Goal: Information Seeking & Learning: Learn about a topic

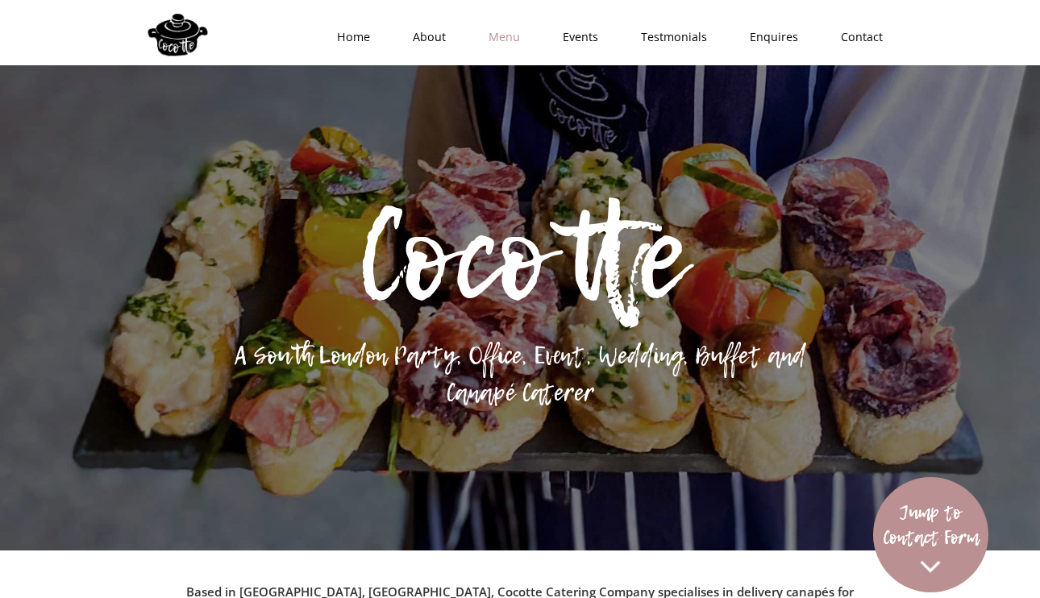
click at [510, 30] on link "Menu" at bounding box center [499, 37] width 74 height 48
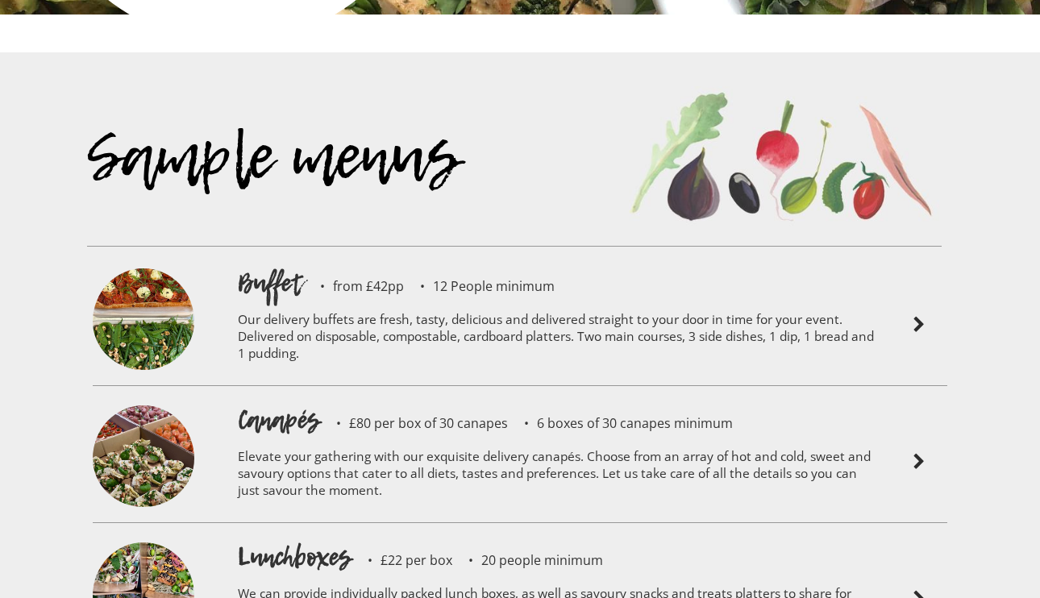
scroll to position [3401, 0]
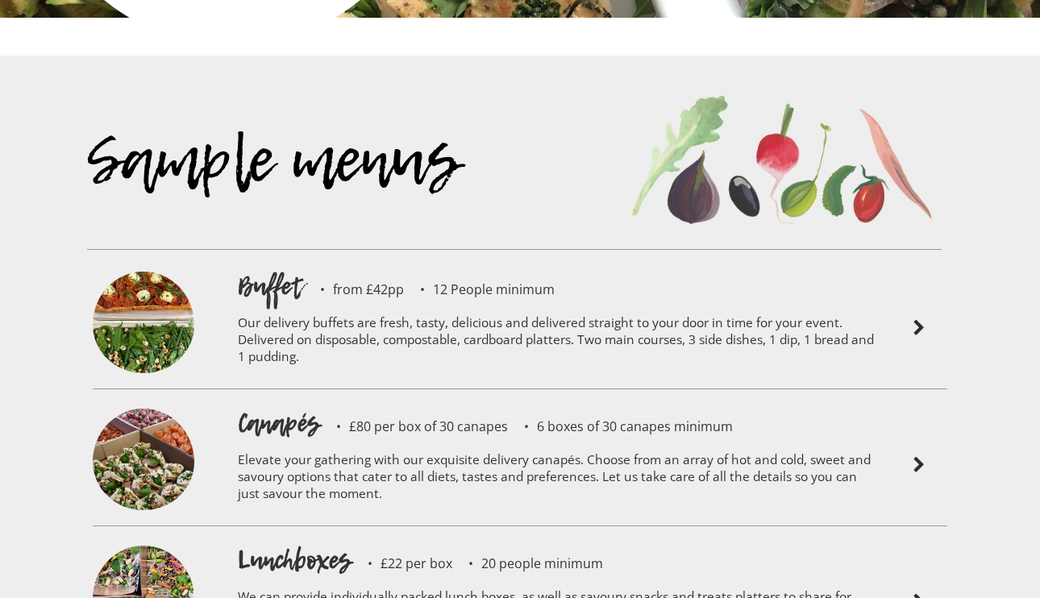
click at [550, 441] on p "Elevate your gathering with our exquisite delivery canapés. Choose from an arra…" at bounding box center [556, 479] width 637 height 77
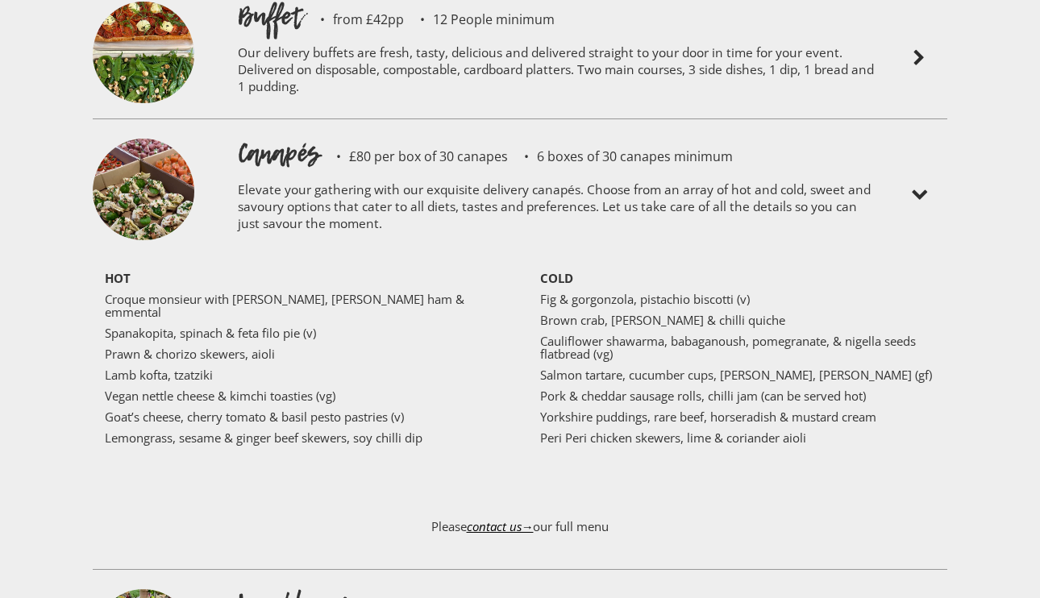
scroll to position [3677, 0]
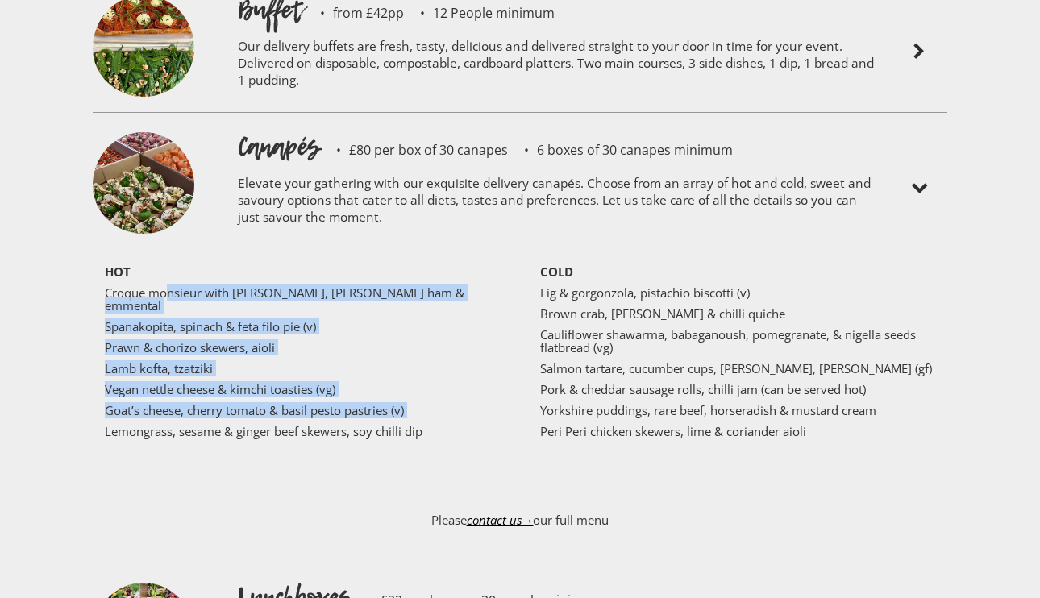
drag, startPoint x: 168, startPoint y: 245, endPoint x: 276, endPoint y: 360, distance: 157.4
click at [276, 360] on div "HOT Croque monsieur with truffle, Parma ham & emmental Spanakopita, spinach & f…" at bounding box center [308, 376] width 407 height 223
click at [187, 383] on p "Vegan nettle cheese & kimchi toasties (vg)" at bounding box center [302, 389] width 395 height 13
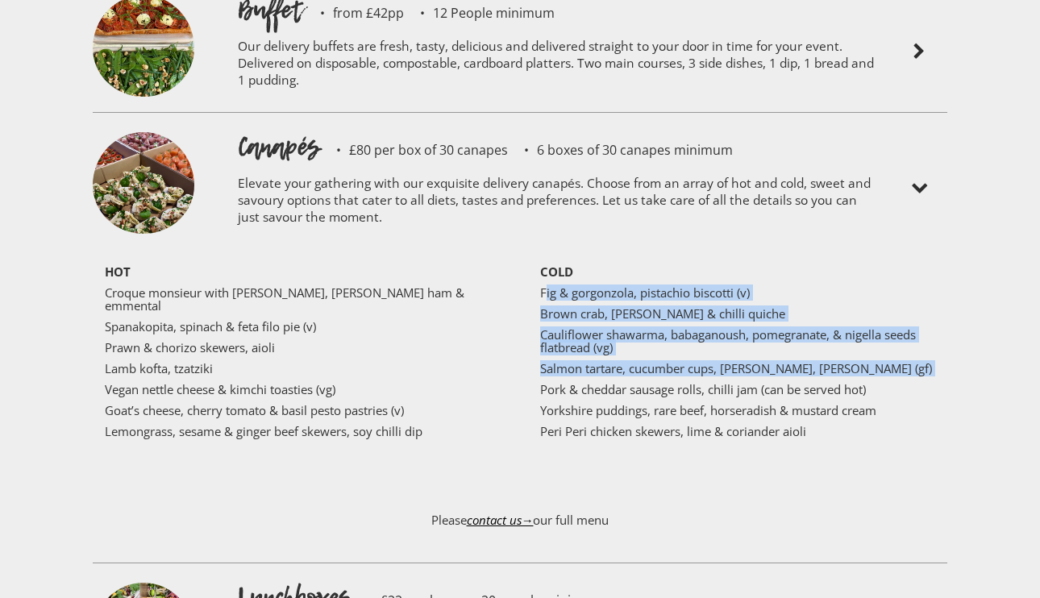
drag, startPoint x: 548, startPoint y: 247, endPoint x: 635, endPoint y: 332, distance: 122.0
click at [635, 332] on div "COLD Fig & gorgonzola, pistachio biscotti (v) Brown crab, leek & chilli quiche …" at bounding box center [731, 355] width 407 height 181
click at [582, 383] on p "Pork & cheddar sausage rolls, chilli jam (can be served hot)" at bounding box center [737, 389] width 395 height 13
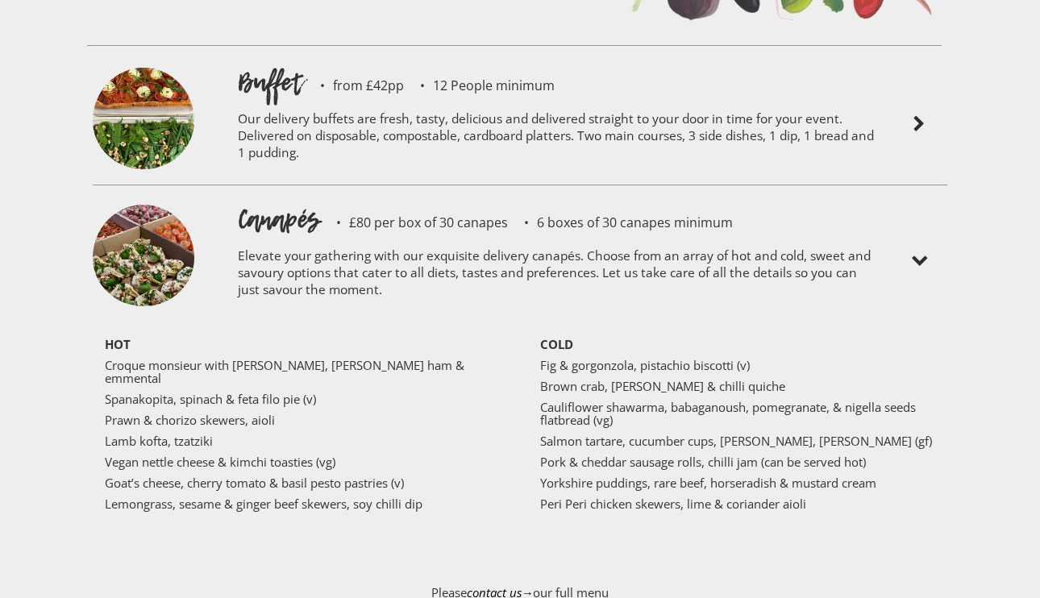
scroll to position [3593, 0]
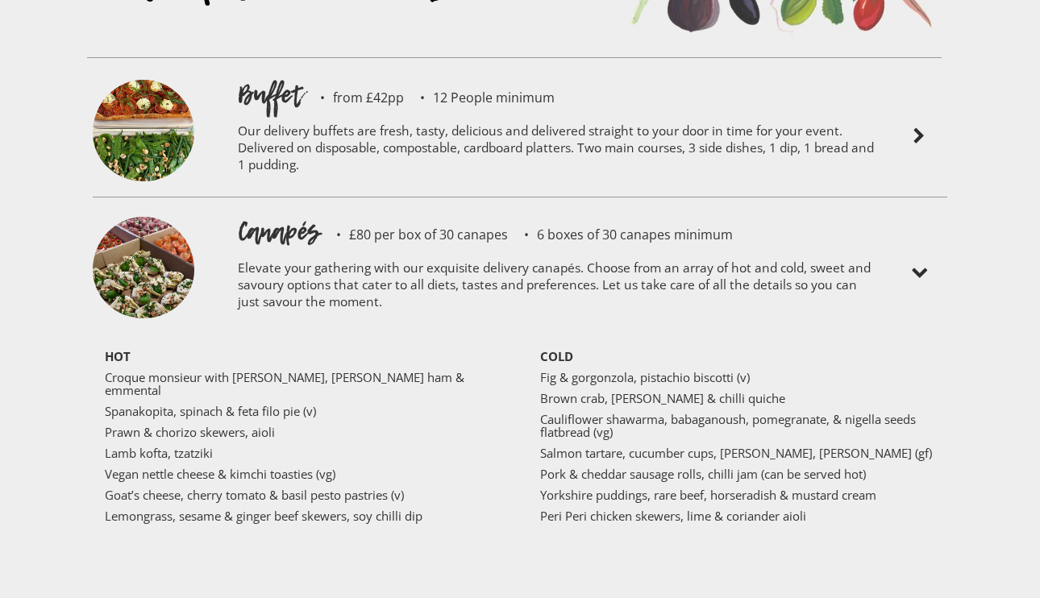
click at [556, 112] on p "Our delivery buffets are fresh, tasty, delicious and delivered straight to your…" at bounding box center [556, 150] width 637 height 77
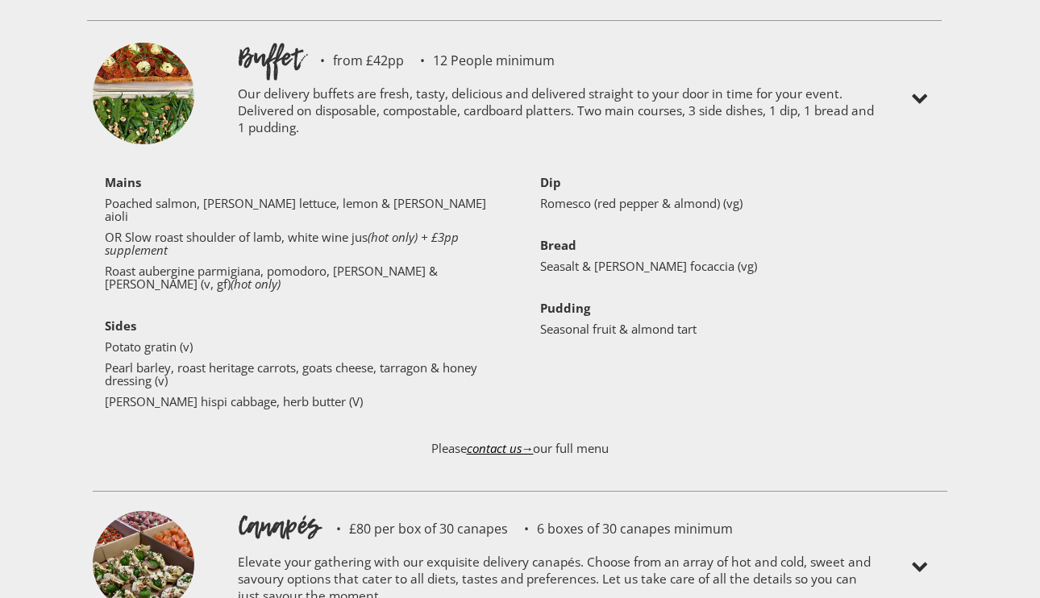
scroll to position [3632, 0]
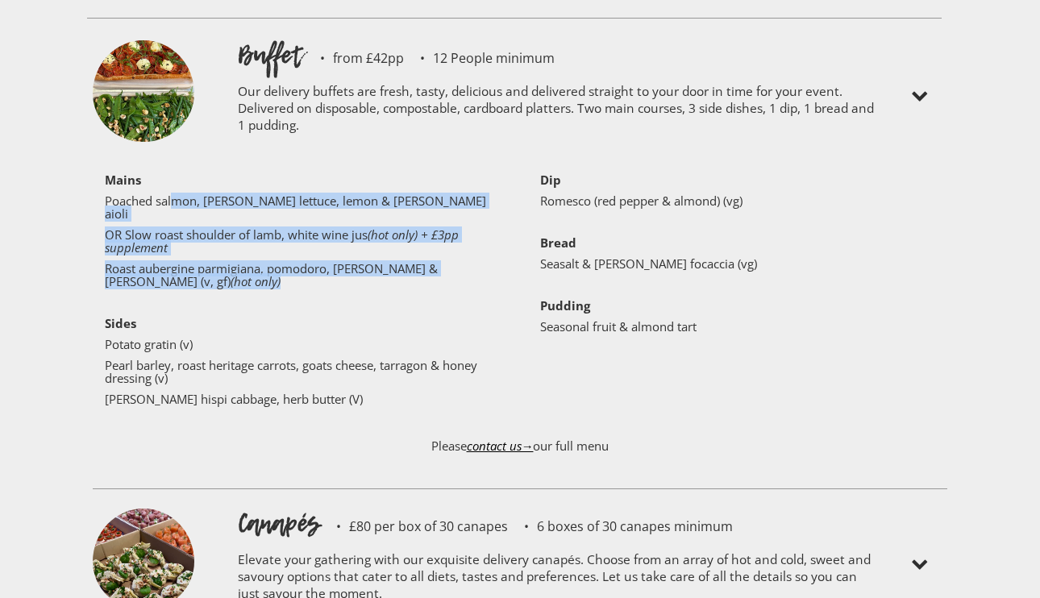
drag, startPoint x: 173, startPoint y: 148, endPoint x: 276, endPoint y: 223, distance: 126.4
click at [276, 223] on div "‍ Mains Poached salmon, lamb’s lettuce, lemon & [PERSON_NAME] aioli OR Slow roa…" at bounding box center [308, 293] width 407 height 240
click at [187, 198] on div "‍ Mains Poached salmon, lamb’s lettuce, lemon & [PERSON_NAME] aioli OR Slow roa…" at bounding box center [308, 293] width 407 height 240
drag, startPoint x: 156, startPoint y: 154, endPoint x: 245, endPoint y: 226, distance: 114.7
click at [245, 226] on div "‍ Mains Poached salmon, lamb’s lettuce, lemon & [PERSON_NAME] aioli OR Slow roa…" at bounding box center [308, 293] width 407 height 240
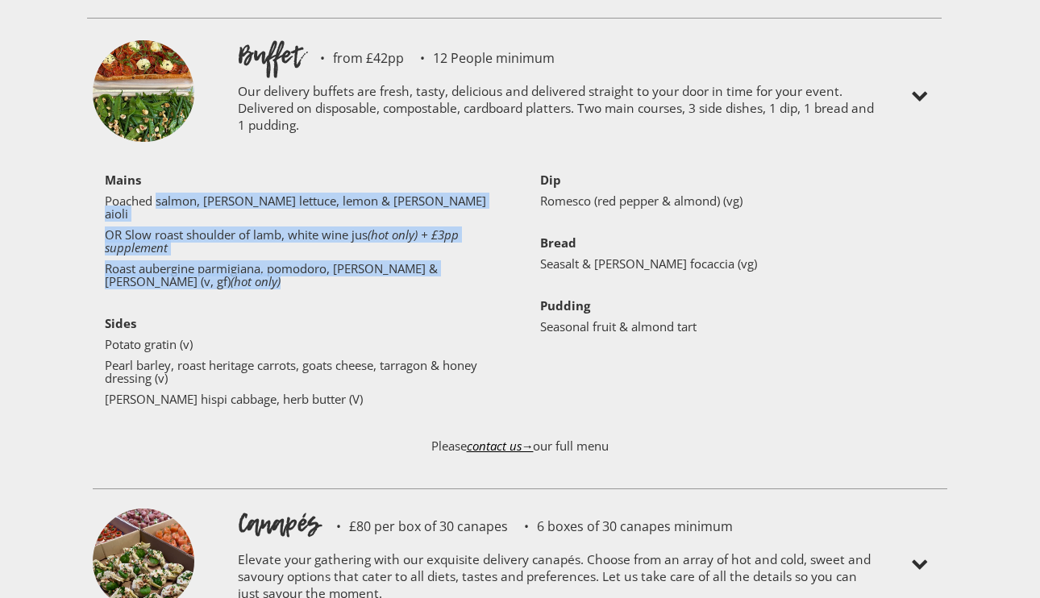
click at [185, 262] on p "Roast aubergine parmigiana, pomodoro, [PERSON_NAME] & [PERSON_NAME] (v, gf) (ho…" at bounding box center [302, 275] width 395 height 26
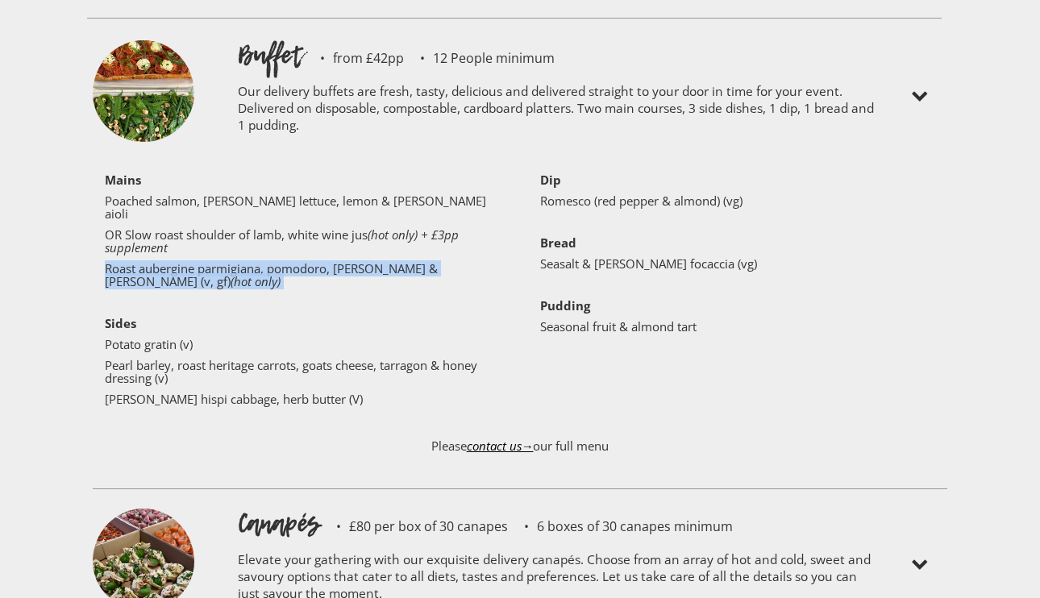
drag, startPoint x: 133, startPoint y: 198, endPoint x: 227, endPoint y: 239, distance: 102.6
click at [227, 239] on div "‍ Mains Poached salmon, lamb’s lettuce, lemon & [PERSON_NAME] aioli OR Slow roa…" at bounding box center [308, 293] width 407 height 240
click at [164, 262] on p "Roast aubergine parmigiana, pomodoro, [PERSON_NAME] & [PERSON_NAME] (v, gf) (ho…" at bounding box center [302, 275] width 395 height 26
drag, startPoint x: 206, startPoint y: 210, endPoint x: 281, endPoint y: 281, distance: 103.8
click at [281, 281] on div "‍ Mains Poached salmon, lamb’s lettuce, lemon & [PERSON_NAME] aioli OR Slow roa…" at bounding box center [308, 293] width 407 height 240
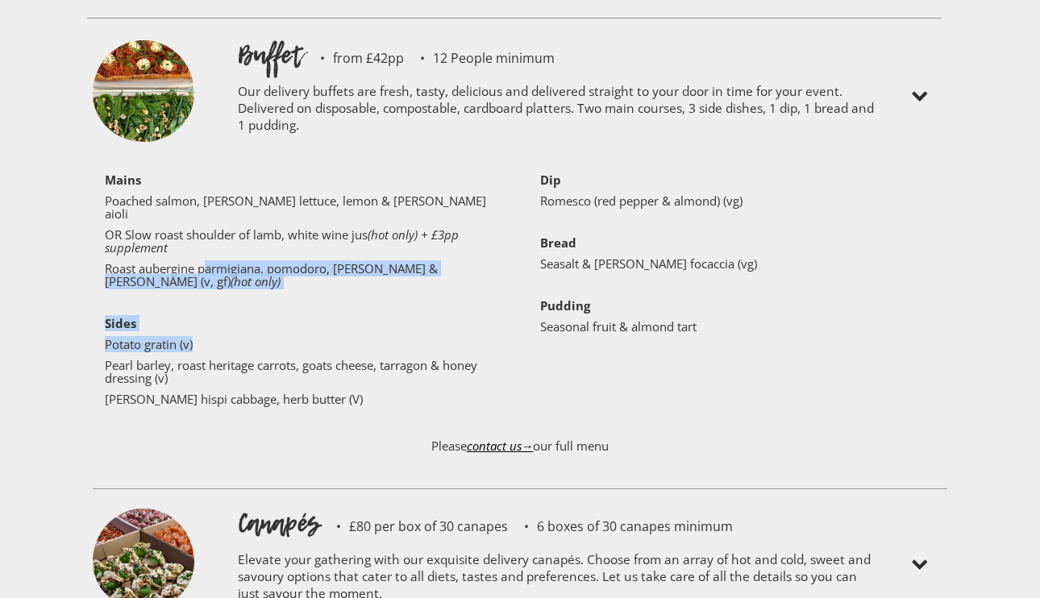
click at [240, 359] on p "Pearl barley, roast heritage carrots, goats cheese, tarragon & honey dressing (…" at bounding box center [302, 372] width 395 height 26
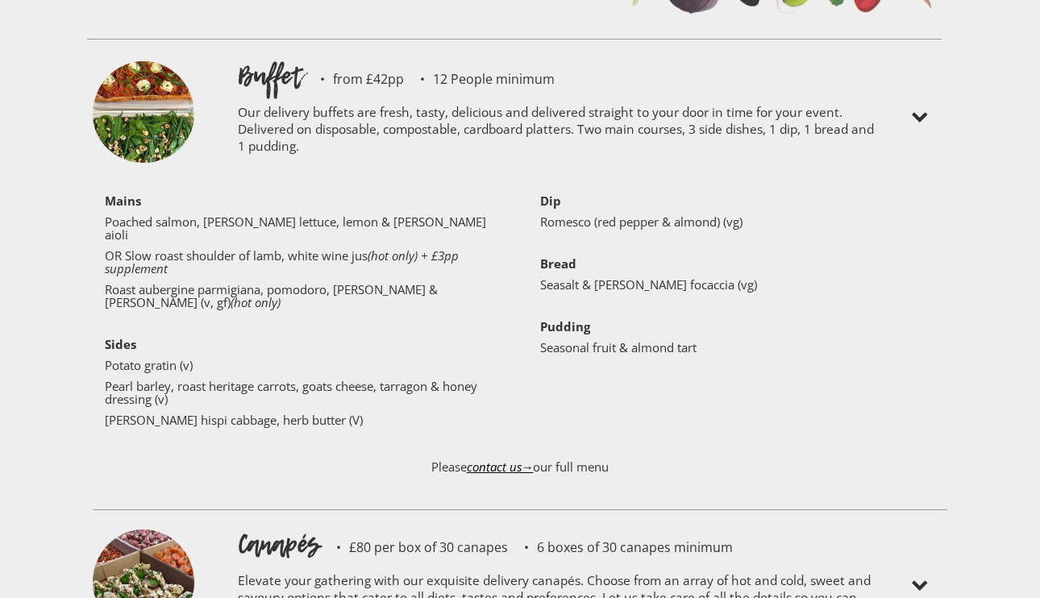
scroll to position [3610, 0]
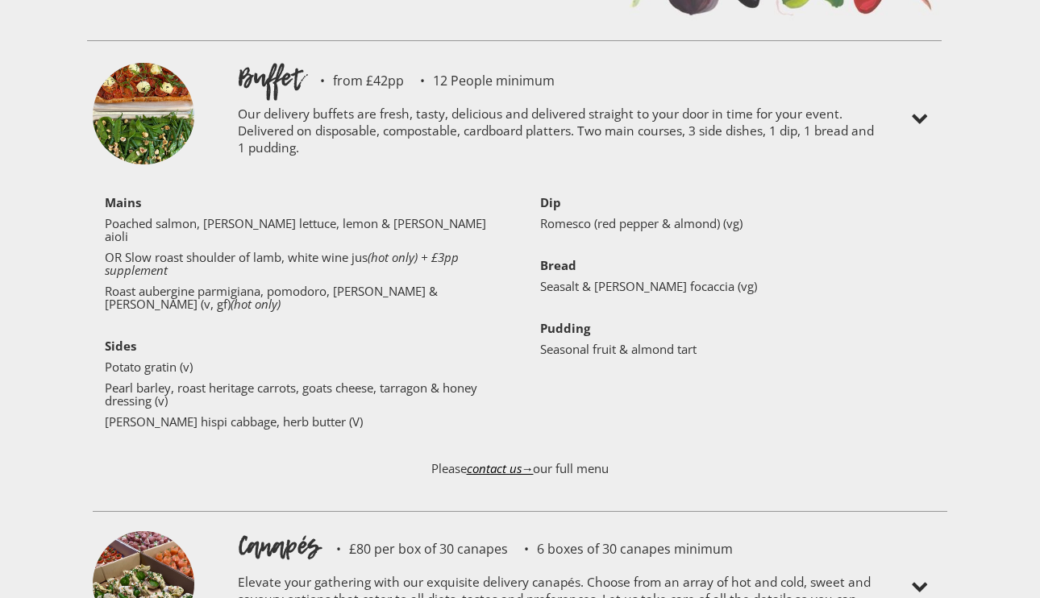
click at [483, 564] on p "Elevate your gathering with our exquisite delivery canapés. Choose from an arra…" at bounding box center [556, 602] width 637 height 77
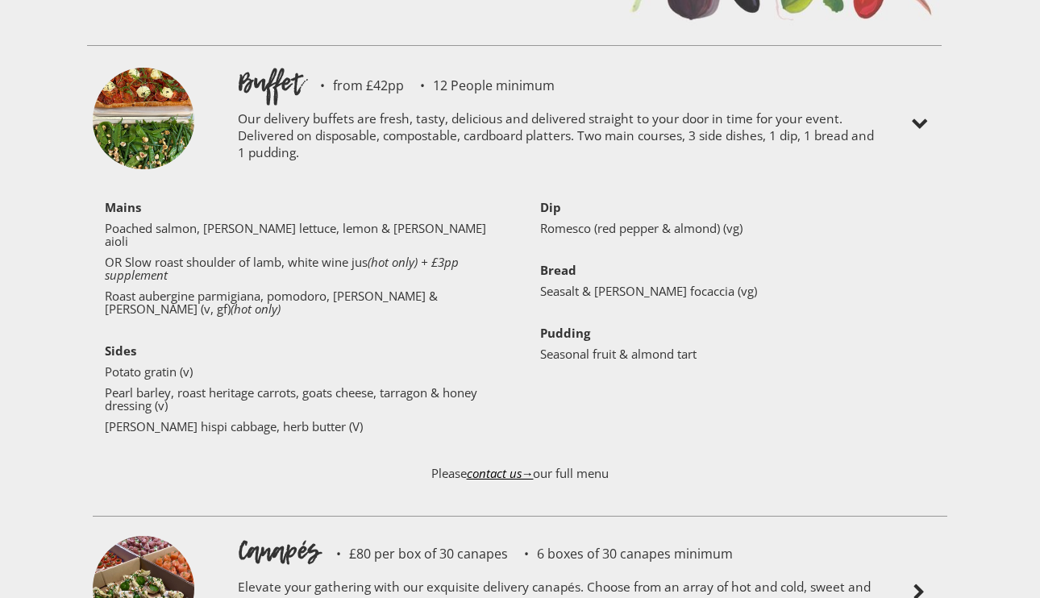
scroll to position [3587, 0]
